Goal: Task Accomplishment & Management: Manage account settings

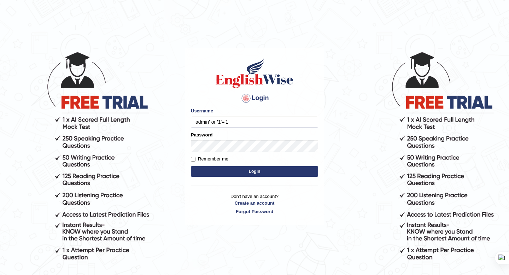
click at [214, 172] on button "Login" at bounding box center [254, 171] width 127 height 11
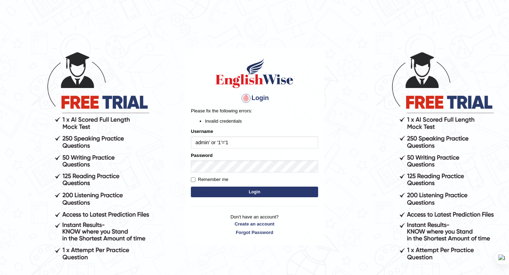
click at [216, 193] on button "Login" at bounding box center [254, 191] width 127 height 11
